Goal: Task Accomplishment & Management: Manage account settings

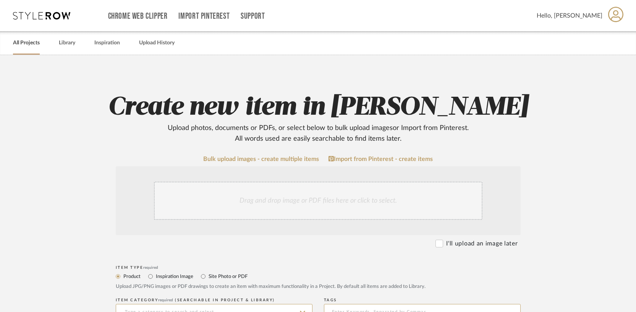
click at [31, 41] on link "All Projects" at bounding box center [26, 43] width 27 height 10
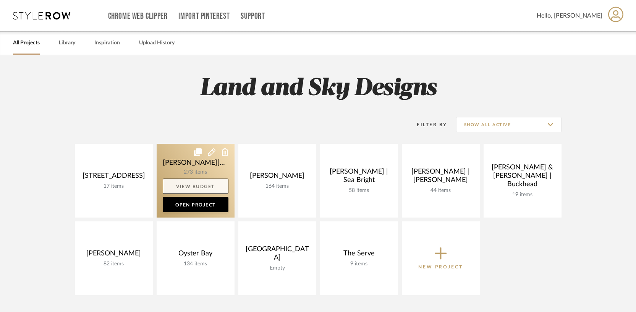
click at [169, 180] on link "View Budget" at bounding box center [196, 185] width 66 height 15
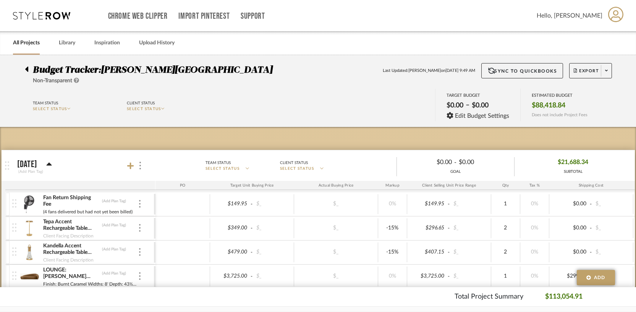
click at [26, 68] on icon at bounding box center [26, 69] width 3 height 9
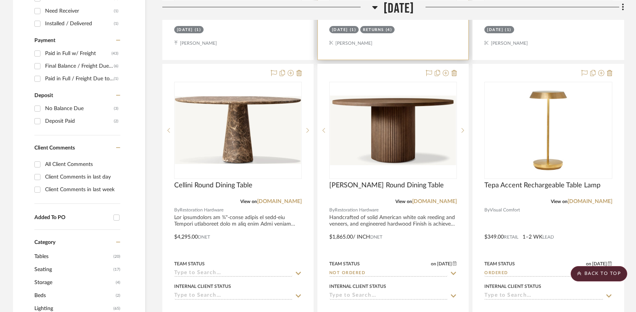
scroll to position [504, 0]
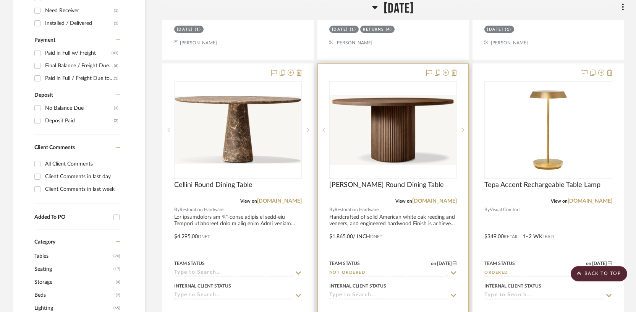
click at [360, 204] on div at bounding box center [393, 231] width 151 height 334
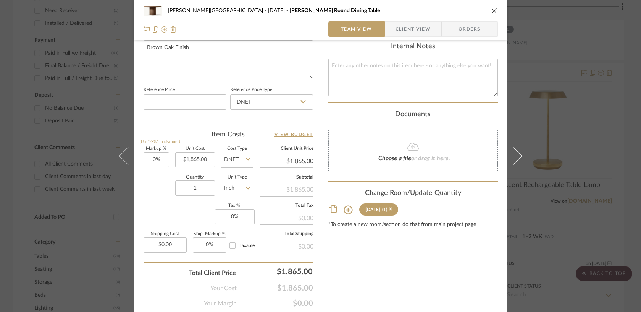
scroll to position [375, 0]
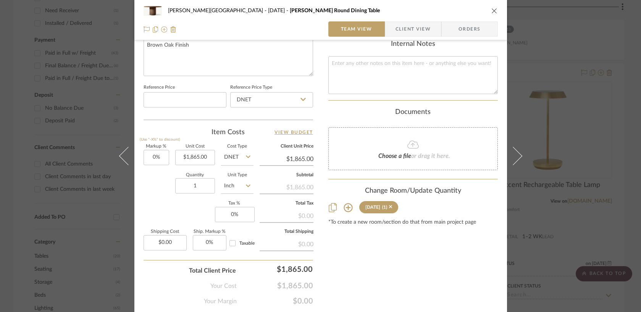
click at [241, 189] on input "Inch" at bounding box center [237, 185] width 32 height 15
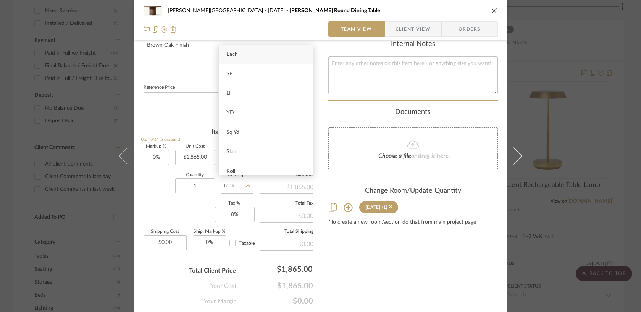
scroll to position [0, 0]
click at [235, 57] on span "Each" at bounding box center [232, 54] width 11 height 5
type input "Each"
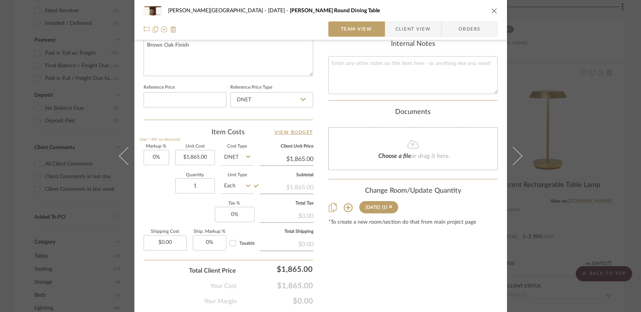
click at [542, 218] on div "[PERSON_NAME][GEOGRAPHIC_DATA] [DATE] [PERSON_NAME] Round Dining Table Team Vie…" at bounding box center [320, 156] width 641 height 312
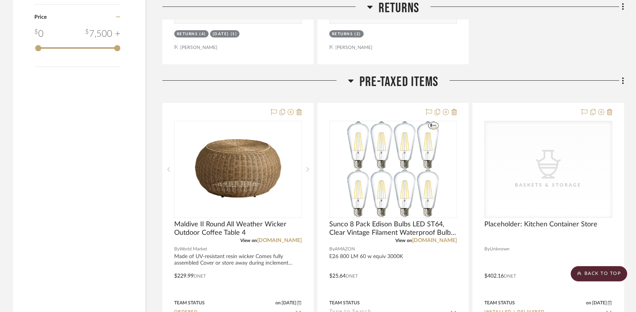
scroll to position [1581, 0]
